Goal: Information Seeking & Learning: Check status

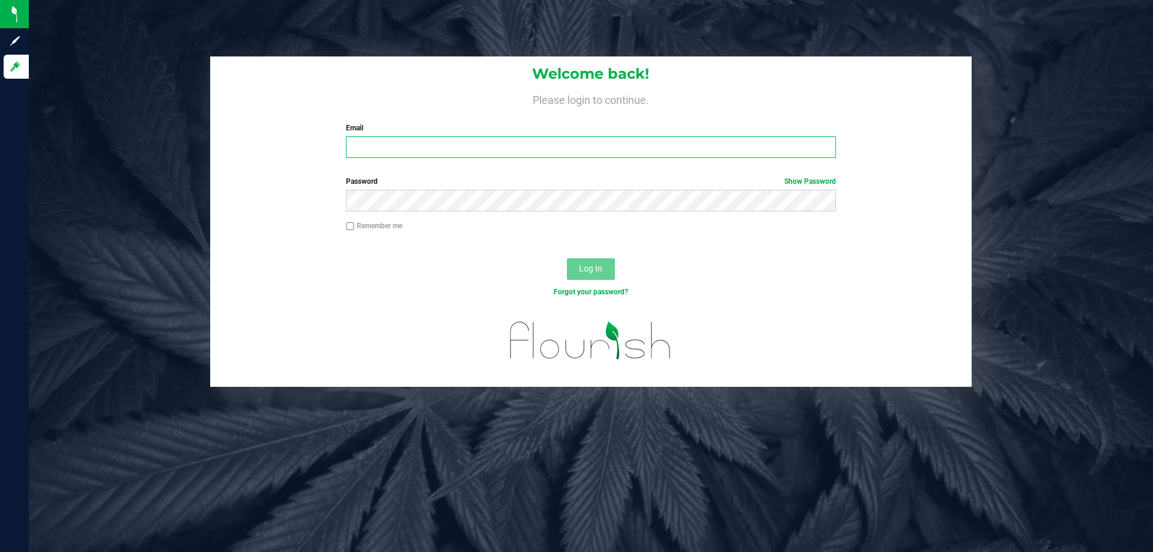
click at [394, 156] on input "Email" at bounding box center [590, 147] width 489 height 22
type input "gjewelewicz@liveparallel.com"
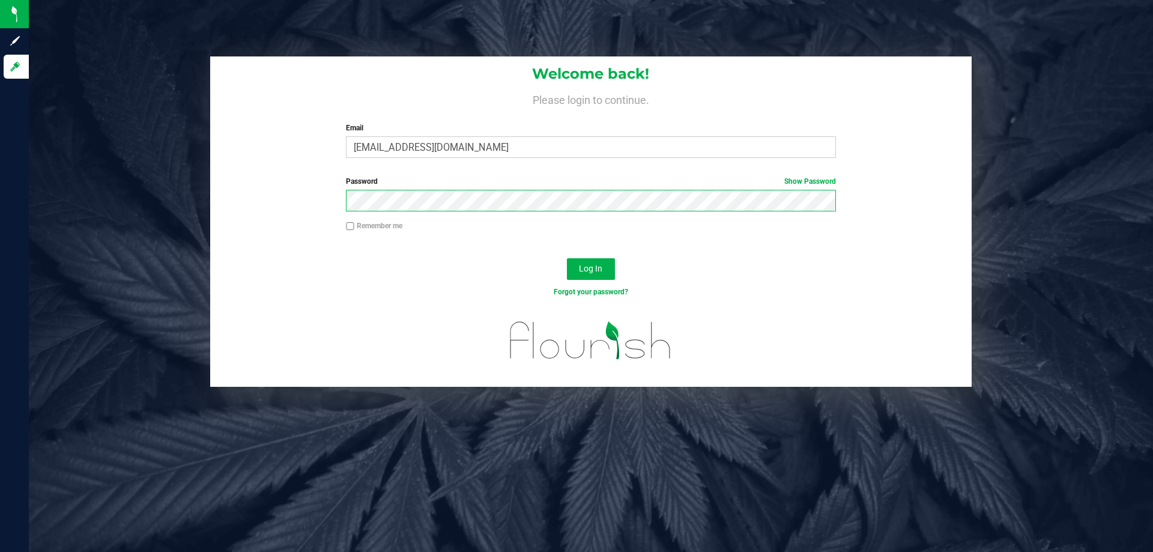
click at [567, 258] on button "Log In" at bounding box center [591, 269] width 48 height 22
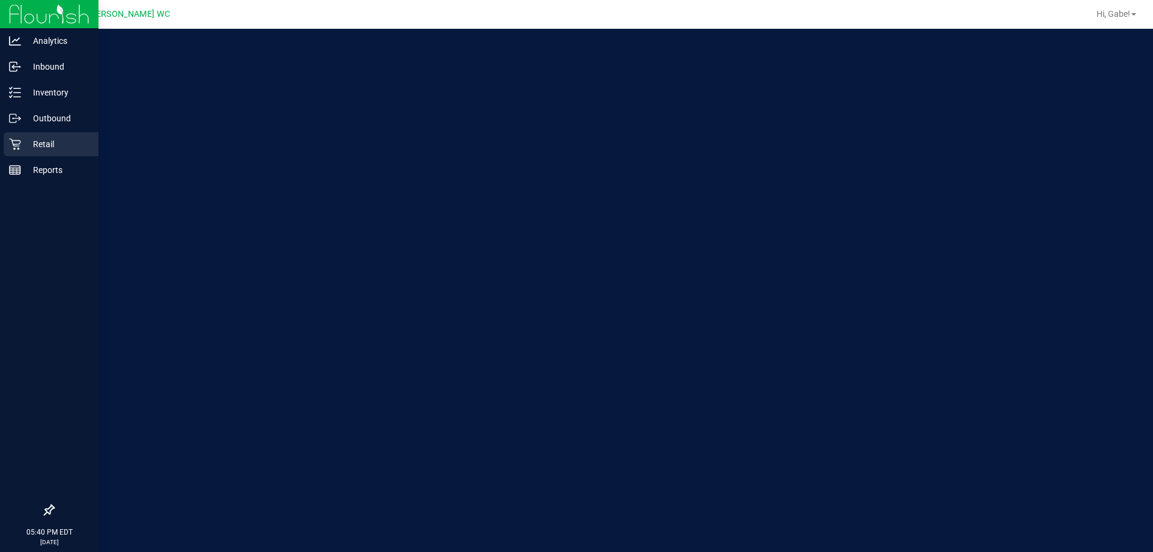
click at [27, 140] on p "Retail" at bounding box center [57, 144] width 72 height 14
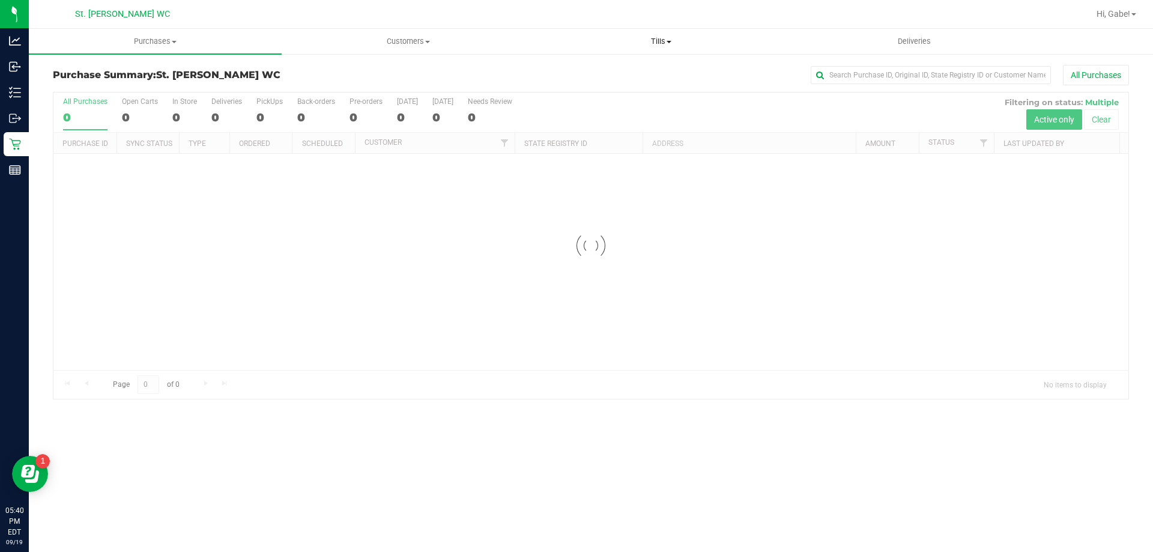
click at [683, 41] on span "Tills" at bounding box center [661, 41] width 252 height 11
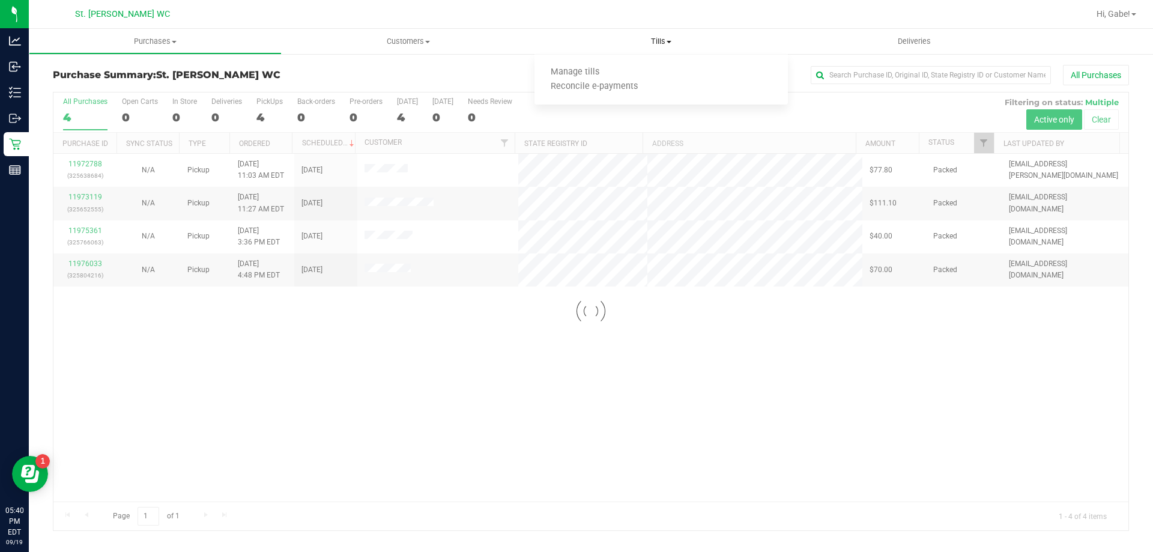
click at [585, 35] on uib-tab-heading "Tills Manage tills Reconcile e-payments" at bounding box center [660, 41] width 253 height 25
click at [655, 37] on span "Tills" at bounding box center [660, 41] width 253 height 11
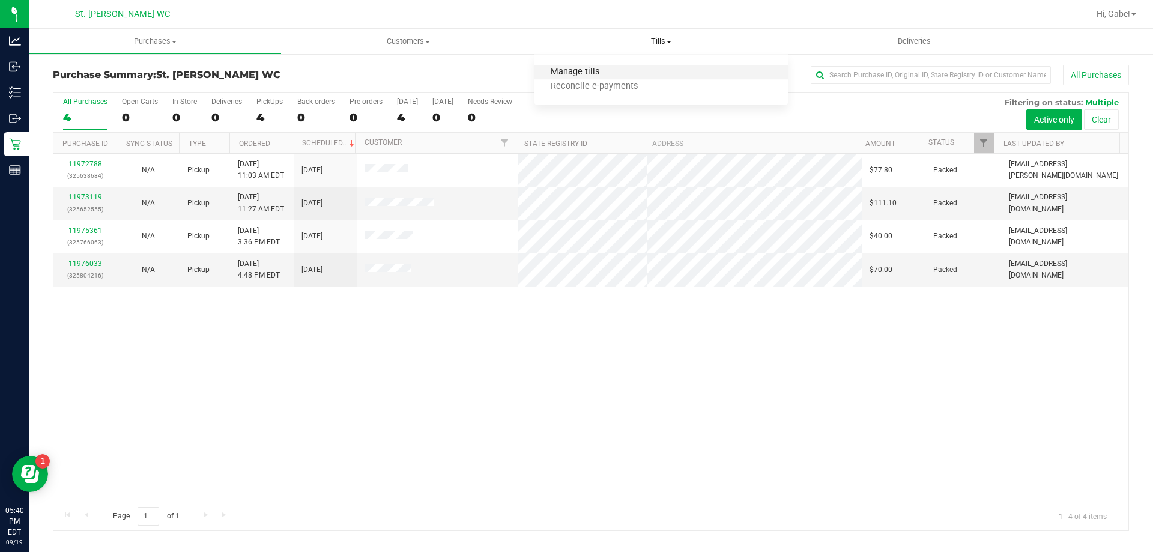
click at [587, 73] on span "Manage tills" at bounding box center [574, 72] width 81 height 10
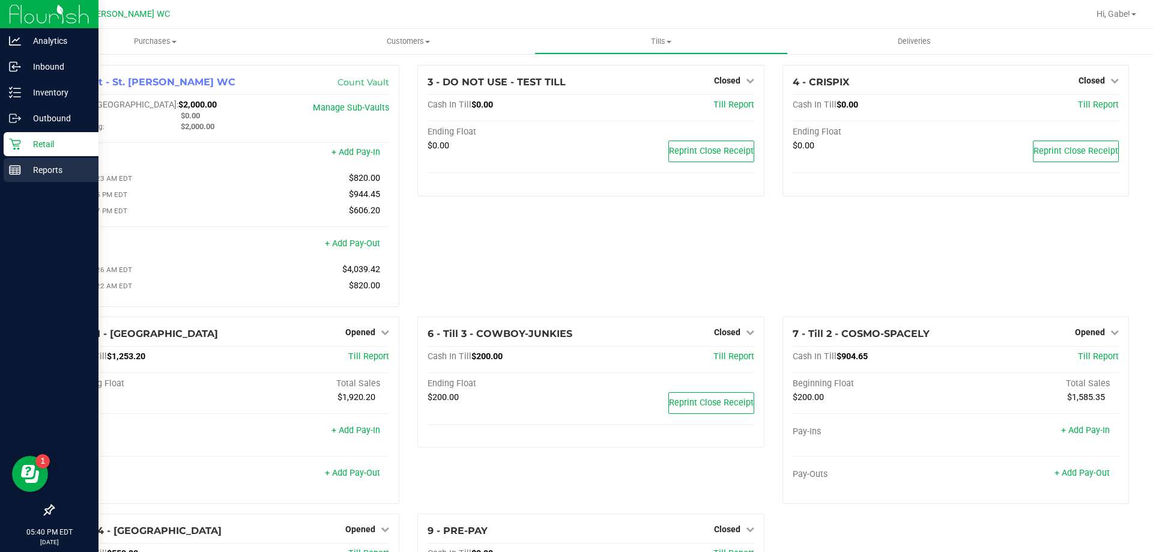
click at [32, 166] on p "Reports" at bounding box center [57, 170] width 72 height 14
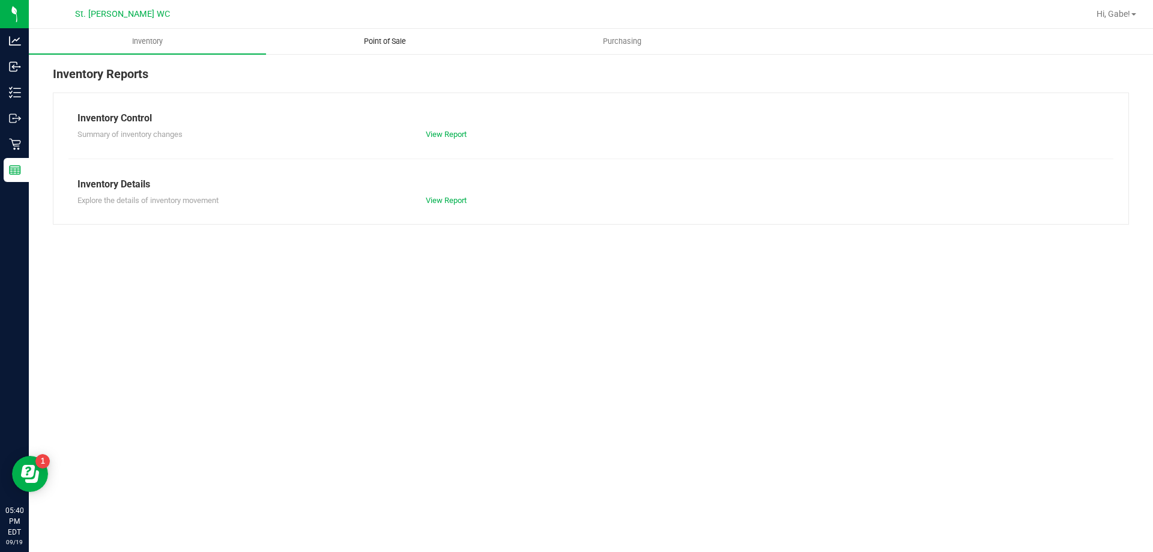
click at [379, 43] on span "Point of Sale" at bounding box center [385, 41] width 74 height 11
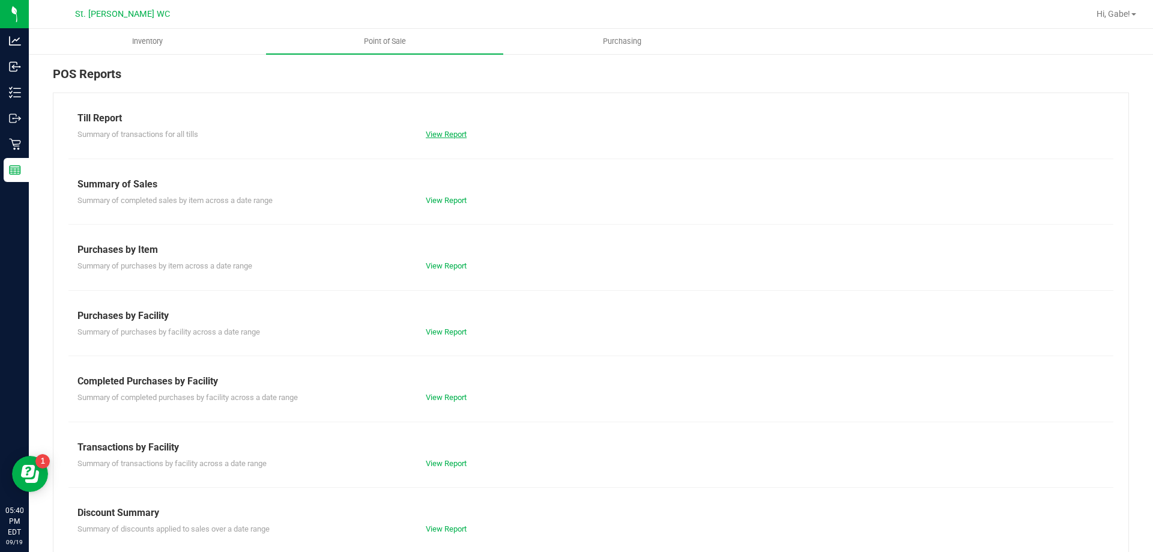
click at [436, 138] on link "View Report" at bounding box center [446, 134] width 41 height 9
